Goal: Find specific page/section: Find specific page/section

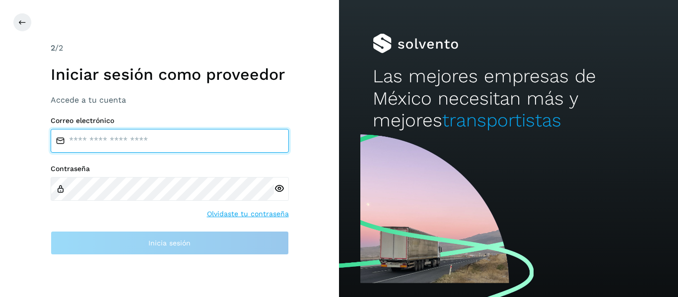
type input "**********"
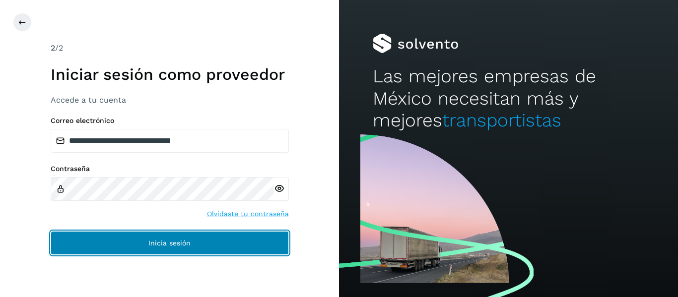
click at [149, 242] on span "Inicia sesión" at bounding box center [169, 243] width 42 height 7
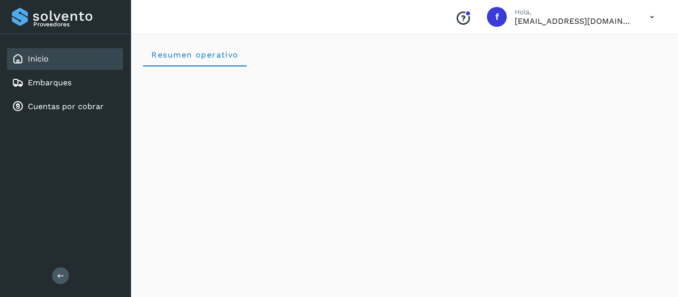
click at [52, 71] on div "Inicio Embarques Cuentas por cobrar" at bounding box center [65, 82] width 131 height 97
click at [51, 85] on link "Embarques" at bounding box center [50, 82] width 44 height 9
